Goal: Information Seeking & Learning: Check status

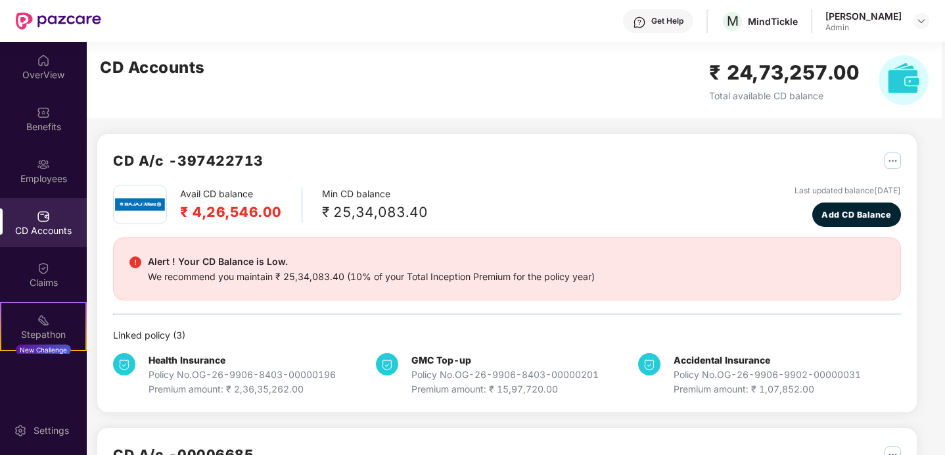
scroll to position [194, 0]
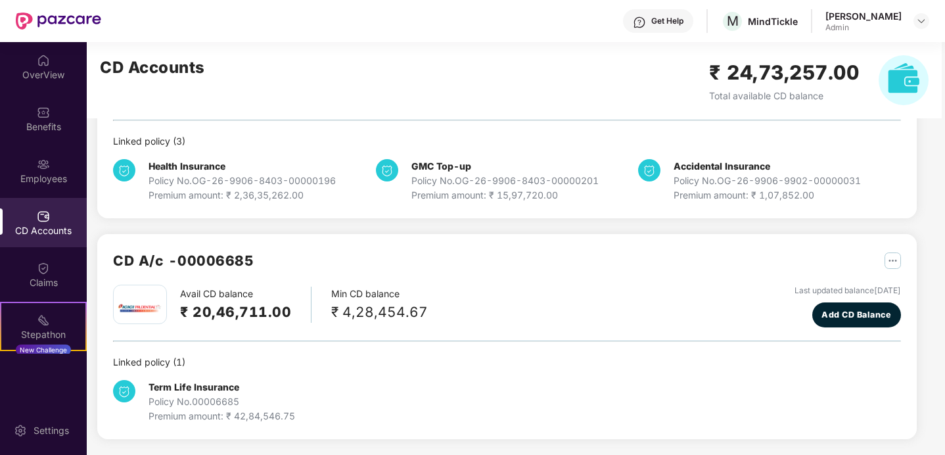
click at [125, 170] on img at bounding box center [124, 170] width 22 height 22
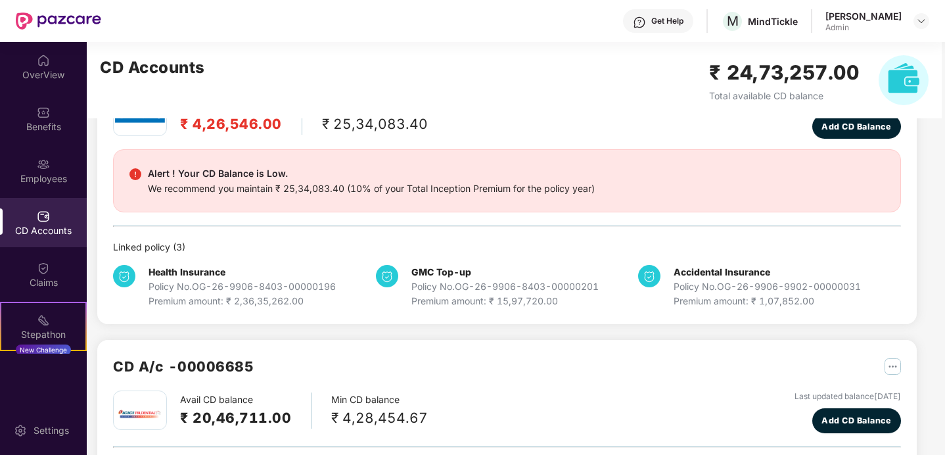
scroll to position [0, 0]
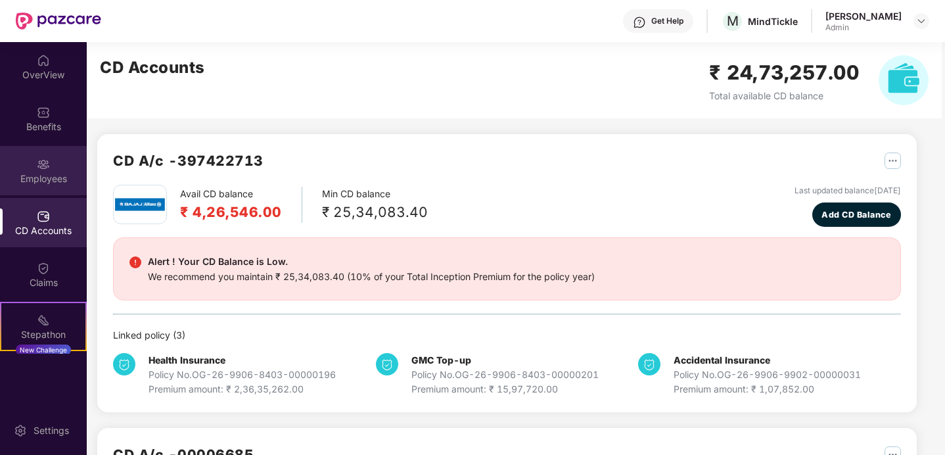
click at [33, 175] on div "Employees" at bounding box center [43, 178] width 87 height 13
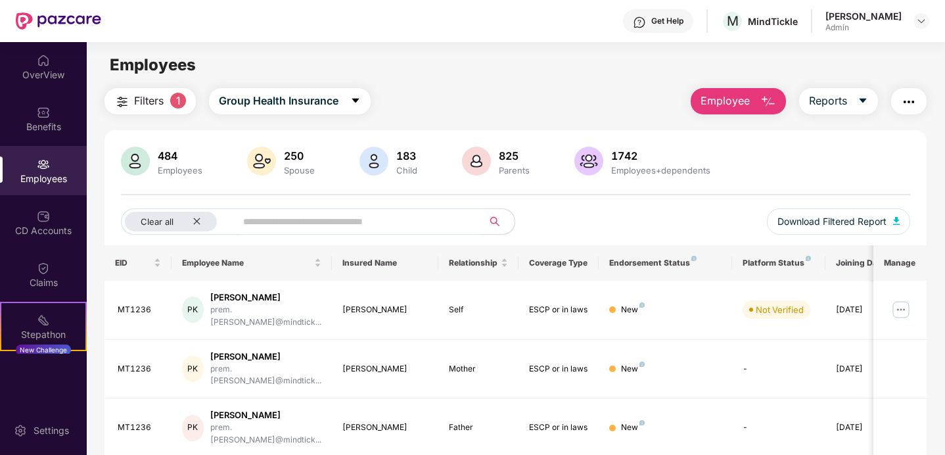
click at [400, 171] on div "Child" at bounding box center [406, 170] width 26 height 11
click at [367, 156] on img at bounding box center [373, 160] width 29 height 29
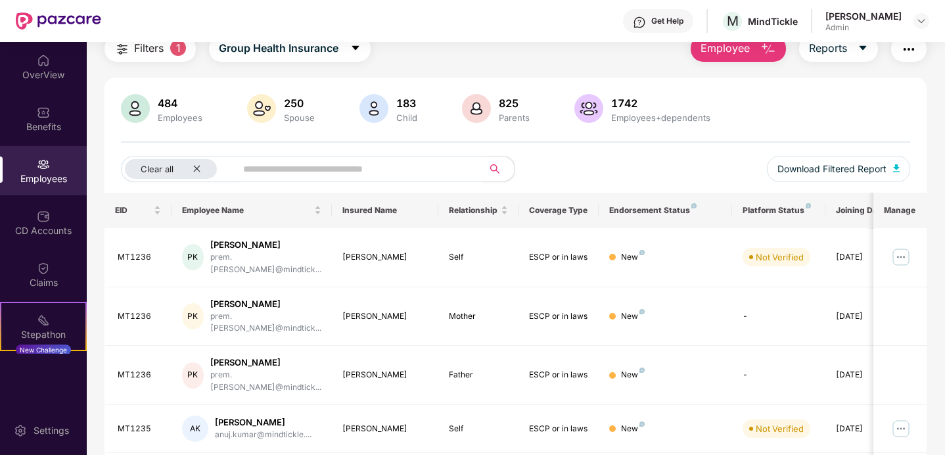
click at [377, 110] on img at bounding box center [373, 108] width 29 height 29
click at [501, 214] on div "Relationship" at bounding box center [478, 210] width 59 height 12
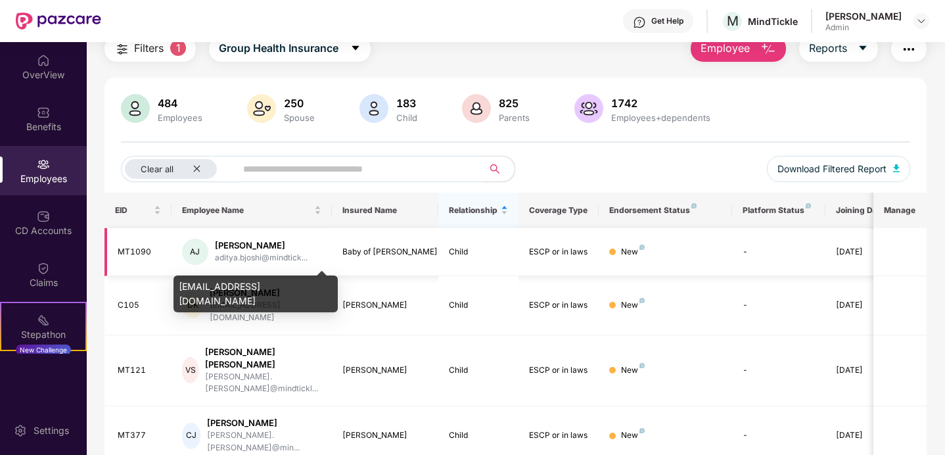
click at [257, 254] on div "aditya.bjoshi@mindtick..." at bounding box center [261, 258] width 93 height 12
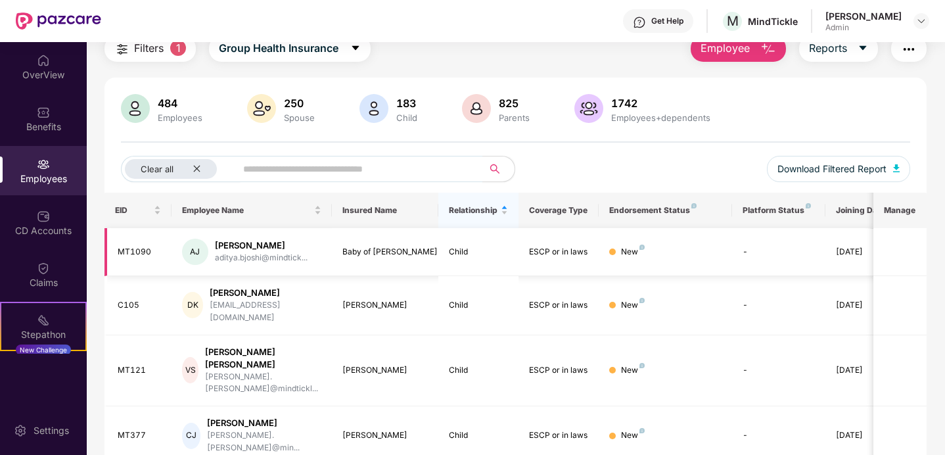
click at [238, 251] on div "[PERSON_NAME]" at bounding box center [261, 245] width 93 height 12
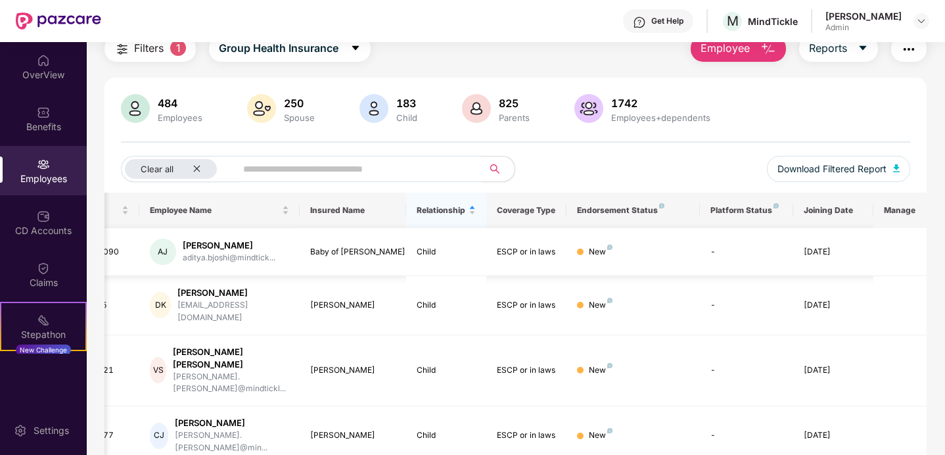
scroll to position [0, 0]
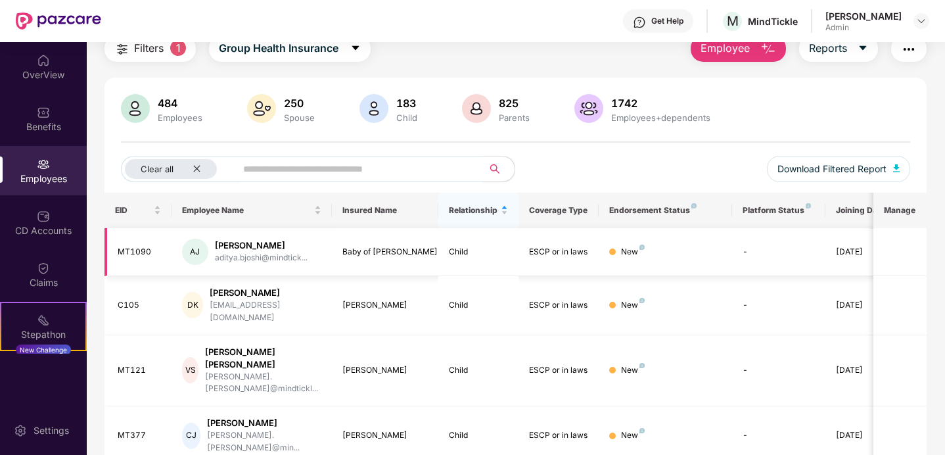
click at [115, 254] on td "MT1090" at bounding box center [137, 252] width 67 height 48
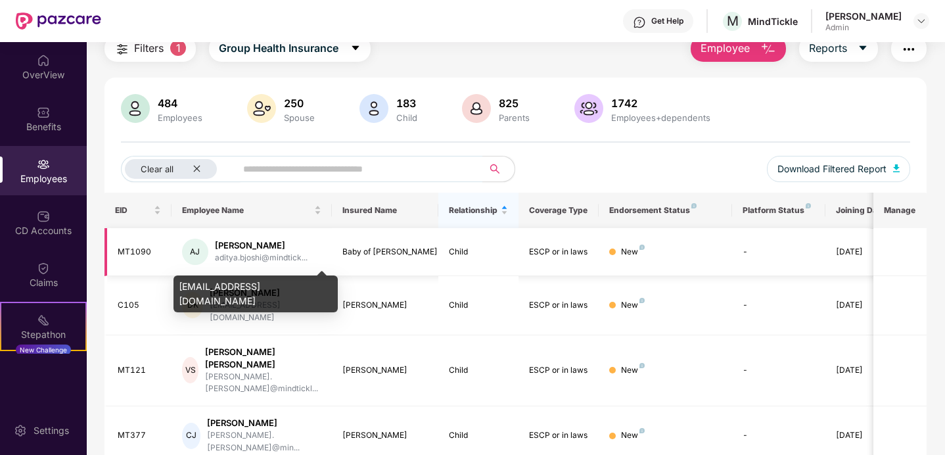
click at [240, 256] on div "aditya.bjoshi@mindtick..." at bounding box center [261, 258] width 93 height 12
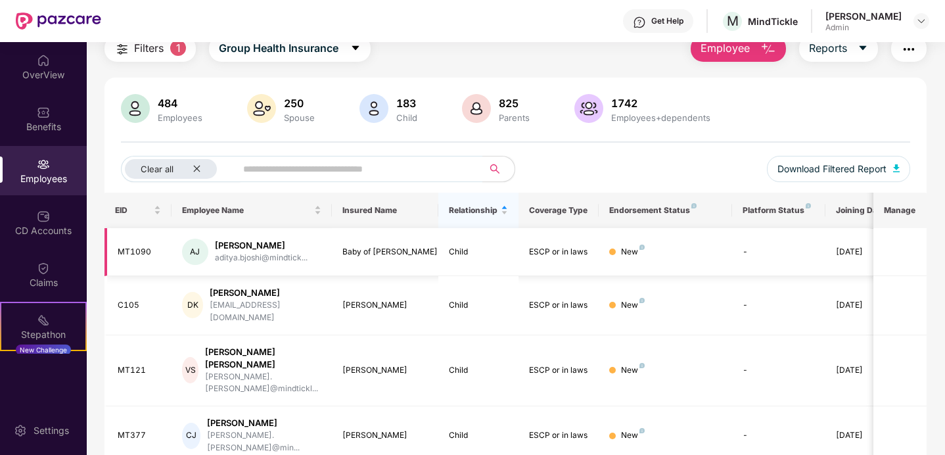
click at [830, 245] on td "[DATE]" at bounding box center [865, 252] width 80 height 48
click at [129, 243] on td "MT1090" at bounding box center [137, 252] width 67 height 48
click at [169, 257] on td "MT1090" at bounding box center [137, 252] width 67 height 48
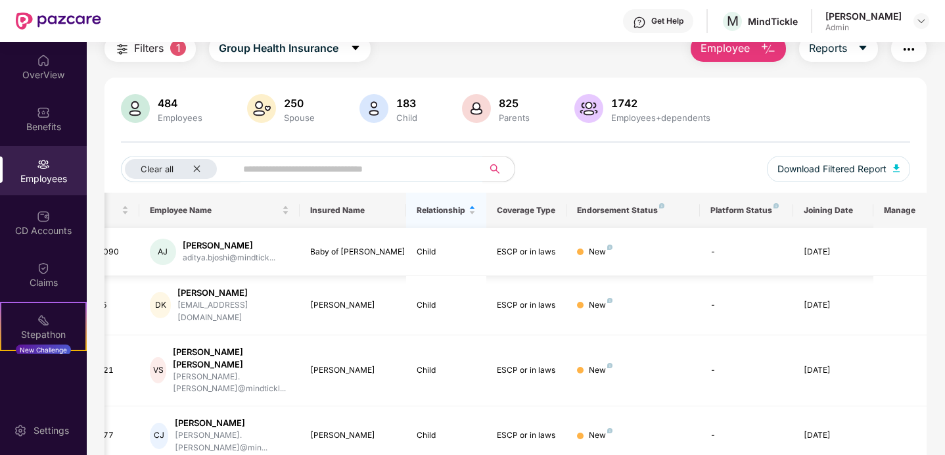
click at [818, 247] on div "[DATE]" at bounding box center [832, 252] width 59 height 12
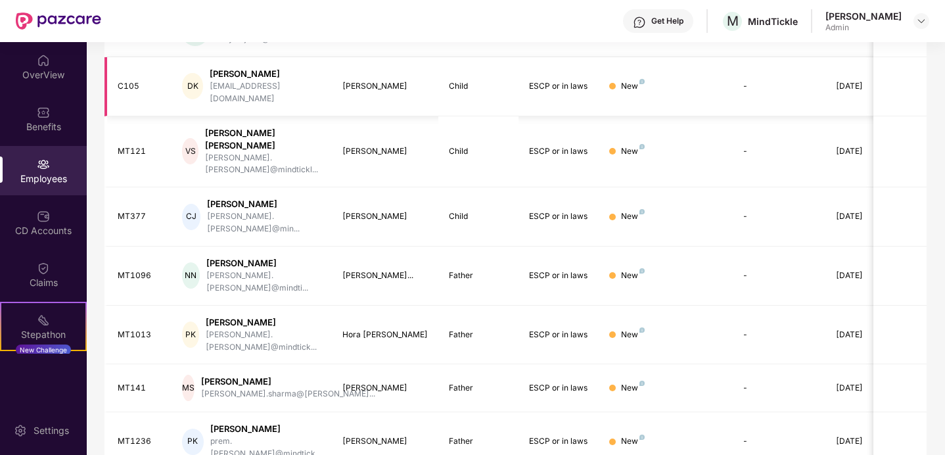
scroll to position [0, 0]
